Goal: Task Accomplishment & Management: Manage account settings

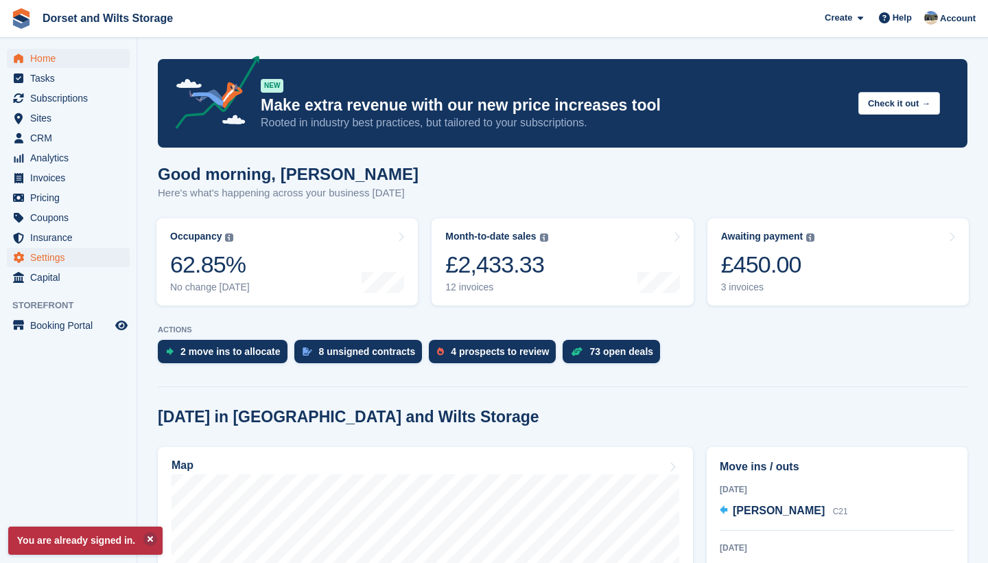
click at [39, 257] on span "Settings" at bounding box center [71, 257] width 82 height 19
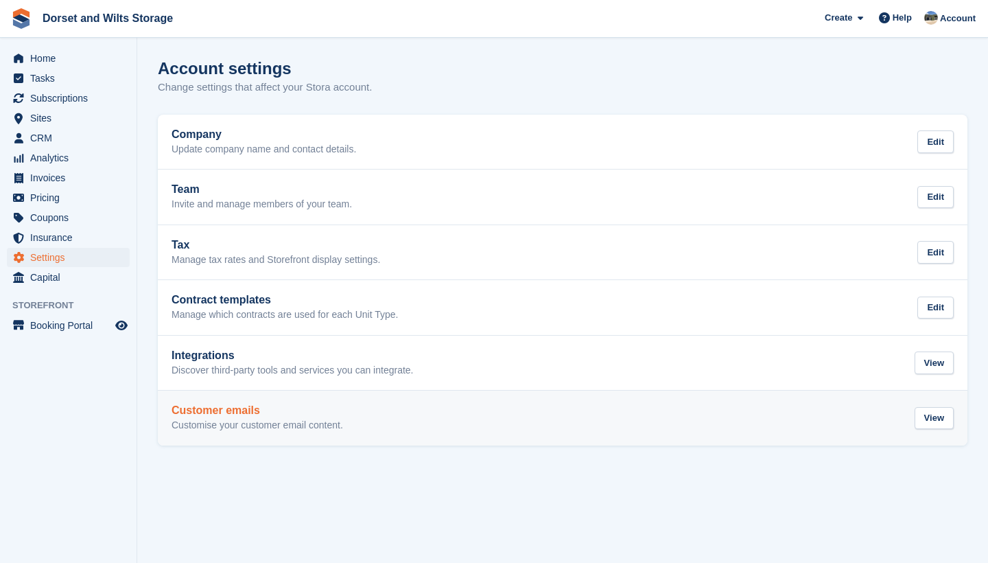
click at [383, 417] on div "Customer emails Customise your customer email content. View" at bounding box center [563, 417] width 783 height 27
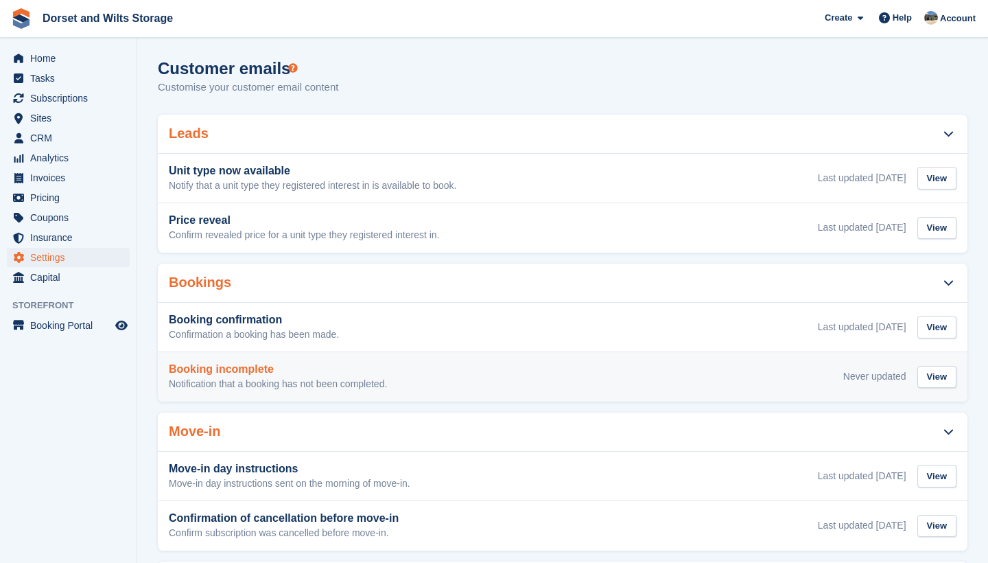
scroll to position [8, 0]
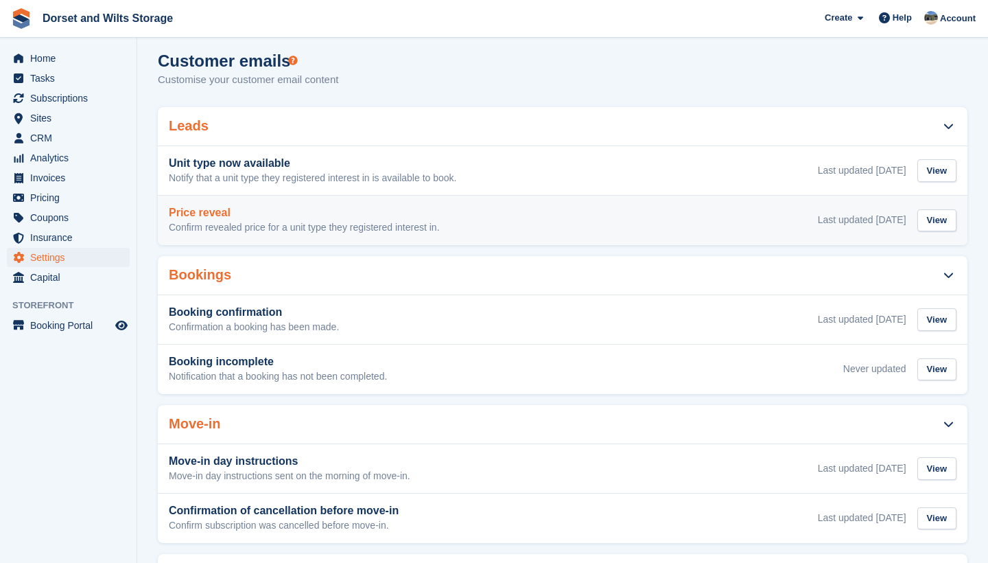
click at [416, 216] on h3 "Price reveal" at bounding box center [304, 213] width 271 height 12
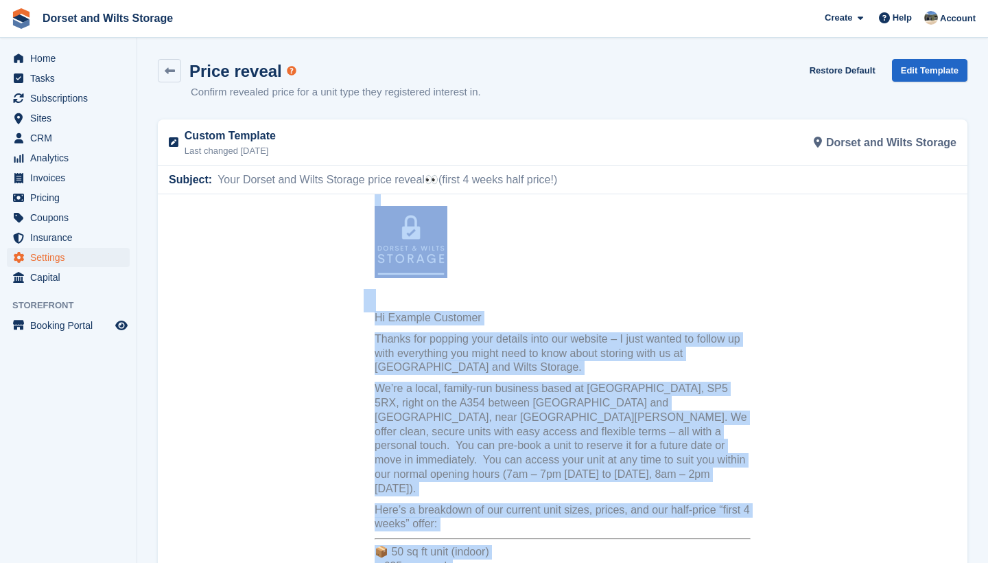
scroll to position [-1, 0]
drag, startPoint x: 445, startPoint y: 546, endPoint x: 370, endPoint y: 262, distance: 293.9
click at [389, 324] on p "Hi Example Customer" at bounding box center [563, 318] width 376 height 14
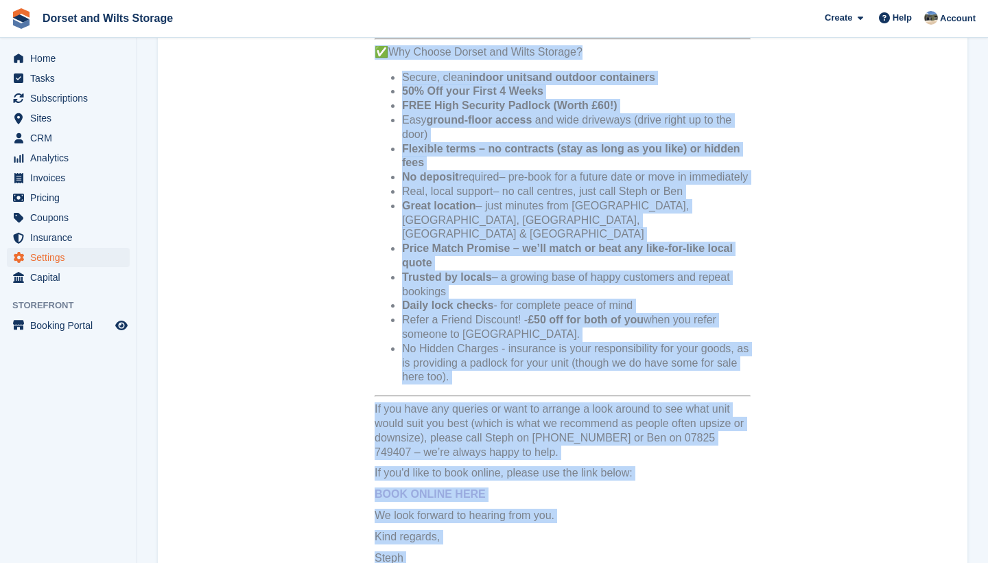
scroll to position [706, 0]
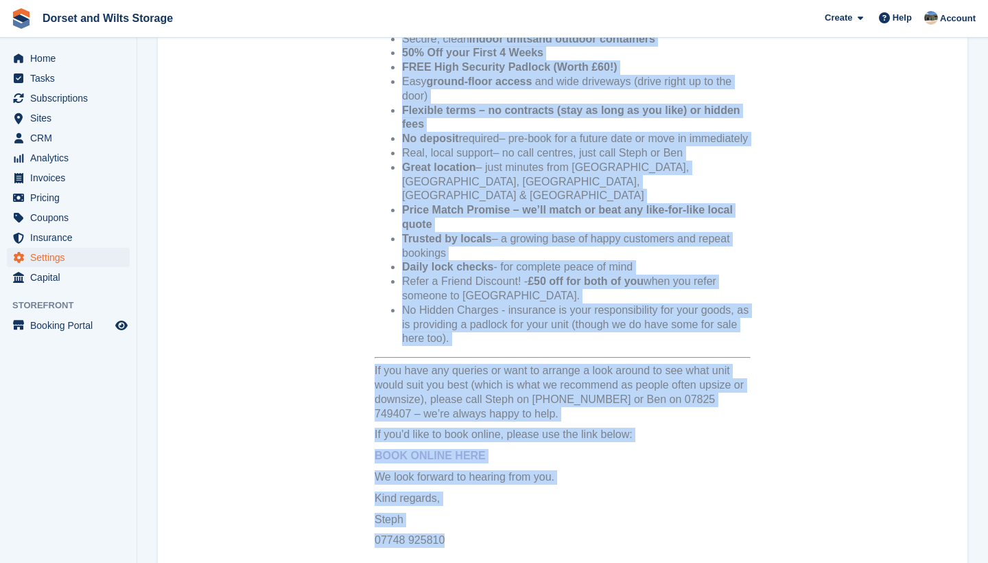
drag, startPoint x: 374, startPoint y: 136, endPoint x: 501, endPoint y: 491, distance: 376.9
click at [501, 491] on th "Hi Example Customer Thanks for popping your details into our website – I just w…" at bounding box center [563, 27] width 398 height 1205
copy tbody "Lo Ipsumdo Sitametc Adipis eli seddoei temp incidid utla etd magnaal – E admi v…"
